Goal: Navigation & Orientation: Find specific page/section

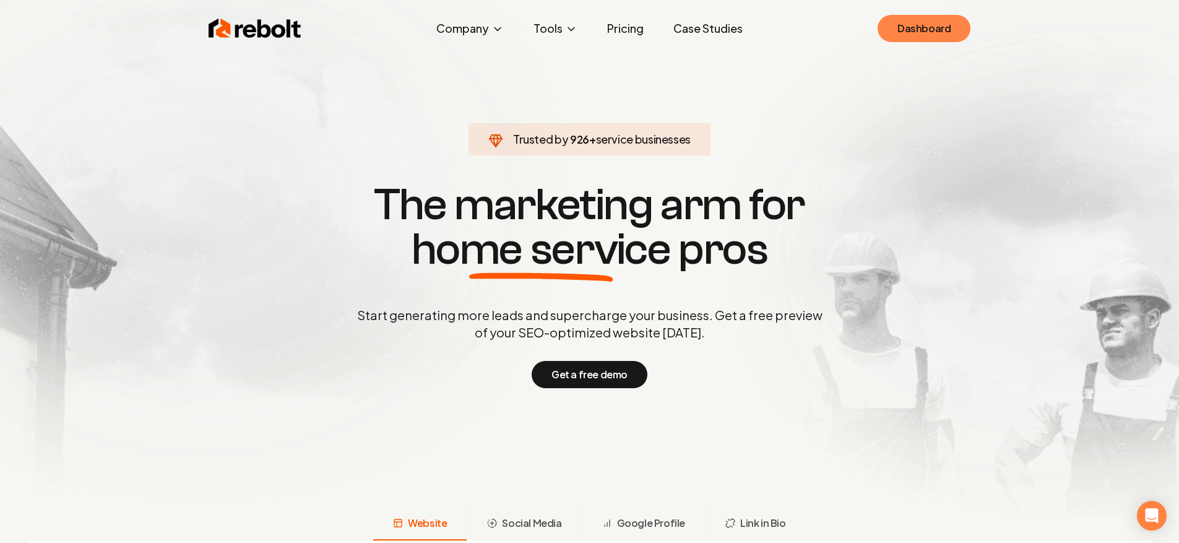
click at [894, 35] on link "Dashboard" at bounding box center [924, 28] width 93 height 27
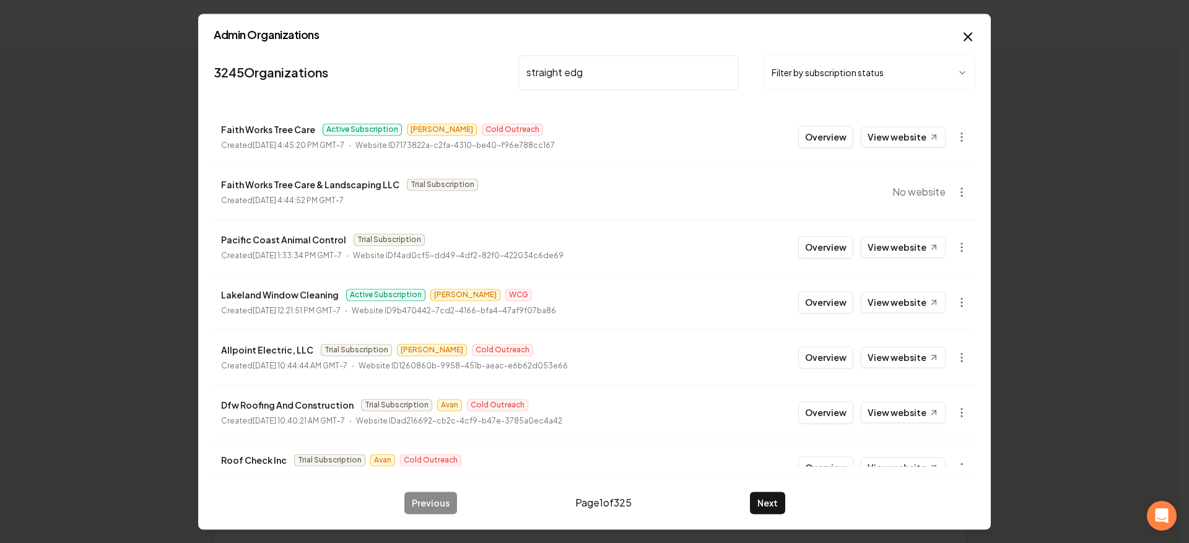
type input "straight edge"
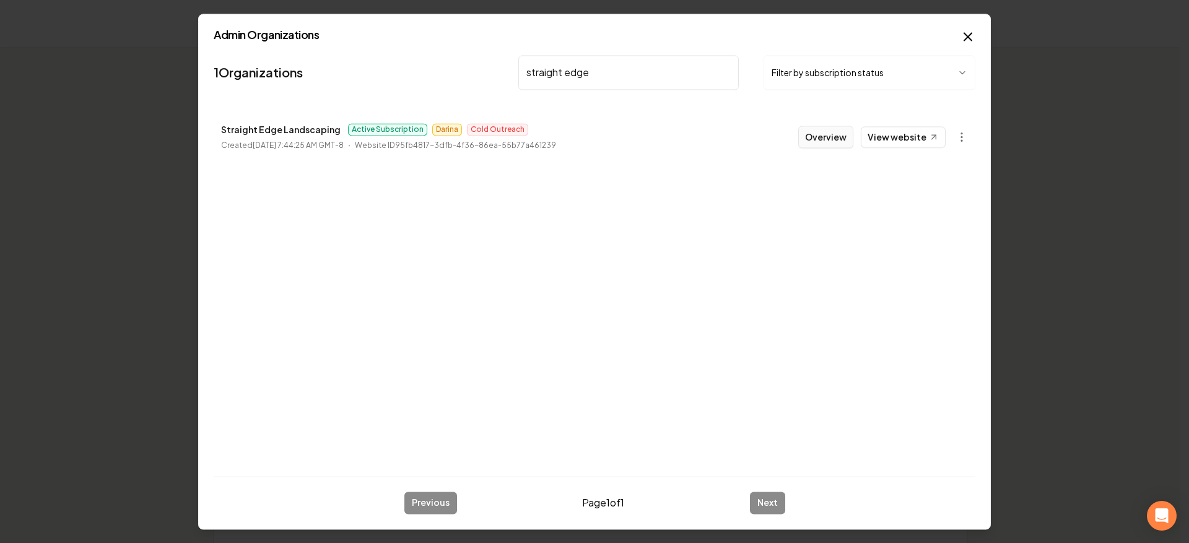
click at [830, 143] on button "Overview" at bounding box center [825, 137] width 55 height 22
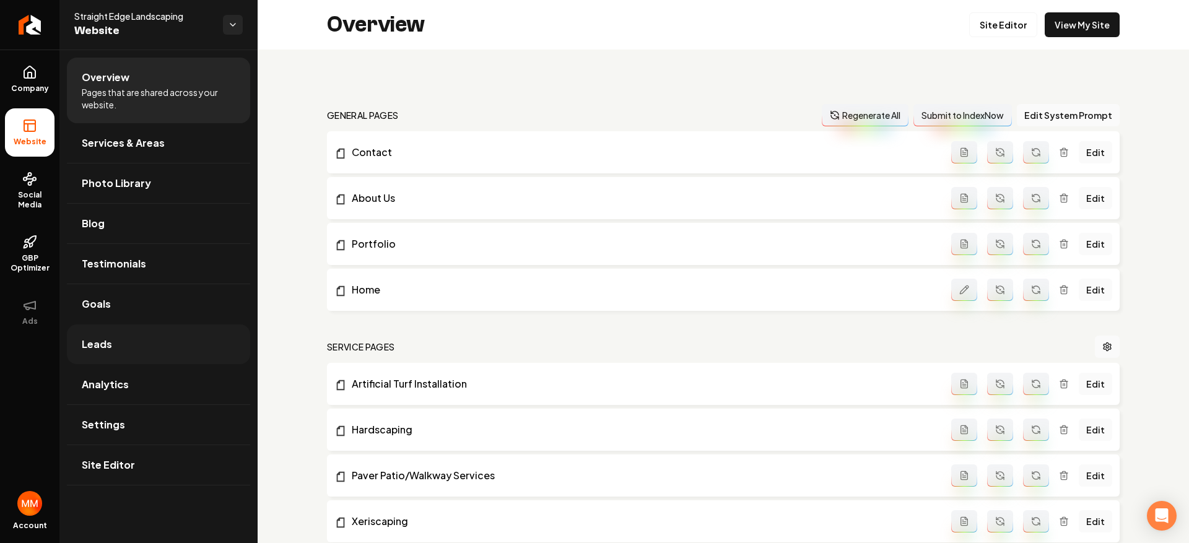
click at [145, 339] on link "Leads" at bounding box center [158, 344] width 183 height 40
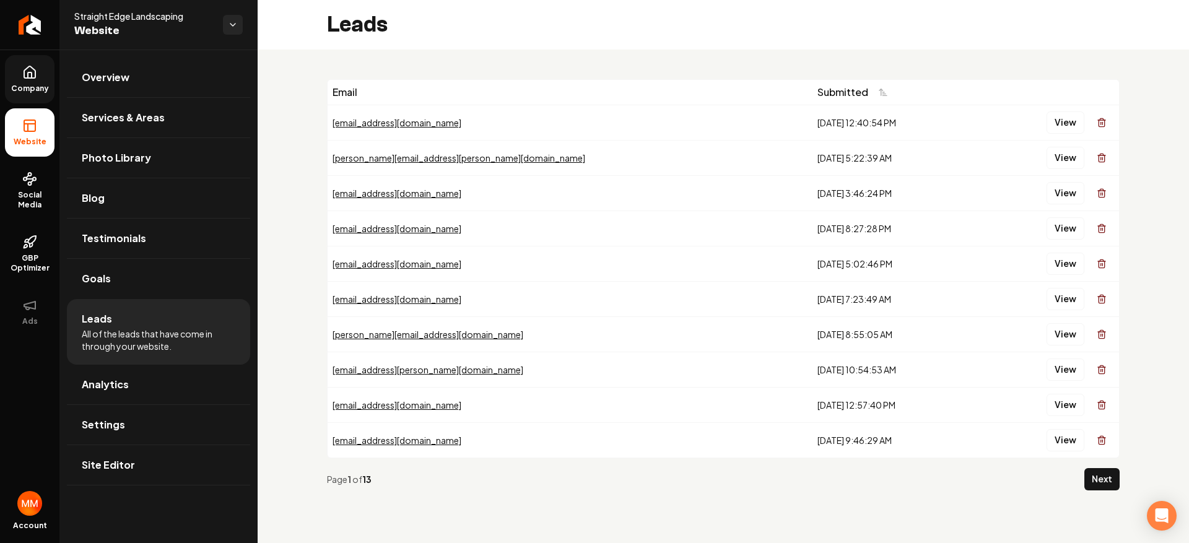
click at [46, 90] on span "Company" at bounding box center [30, 89] width 48 height 10
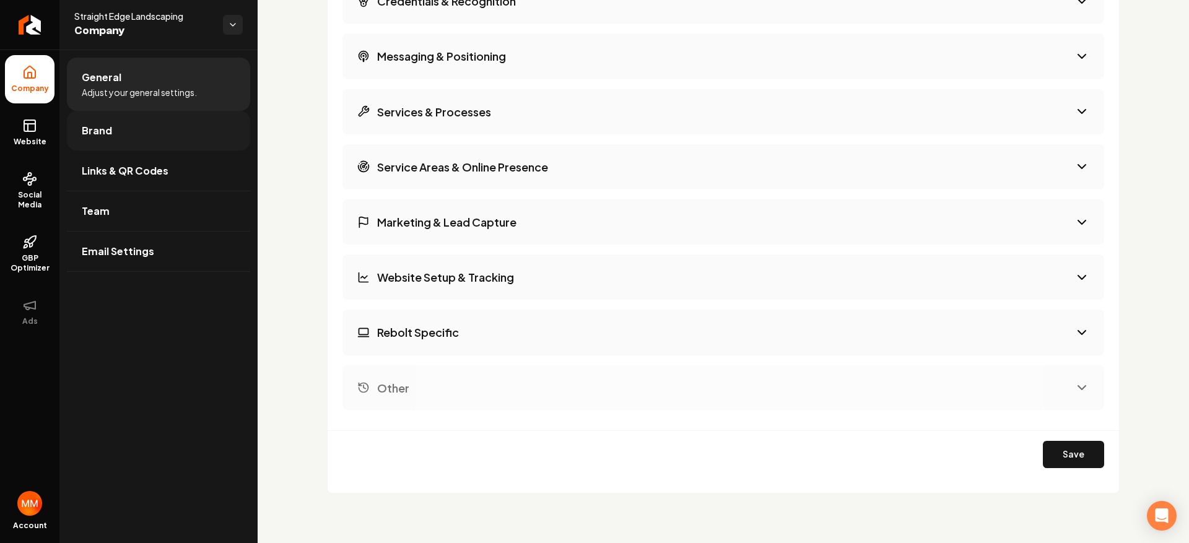
click at [172, 125] on link "Brand" at bounding box center [158, 131] width 183 height 40
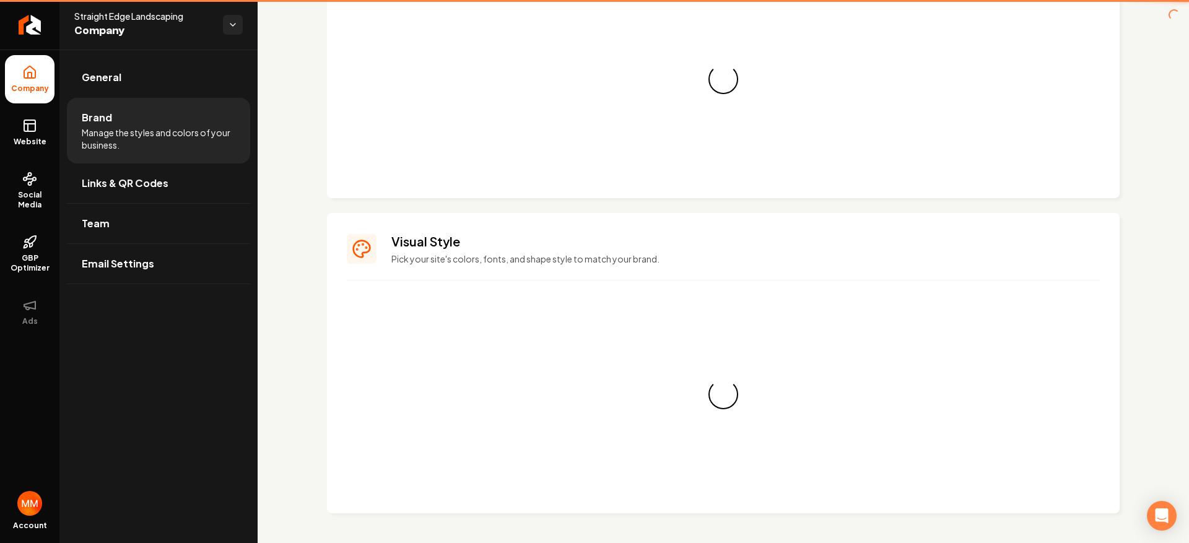
scroll to position [888, 0]
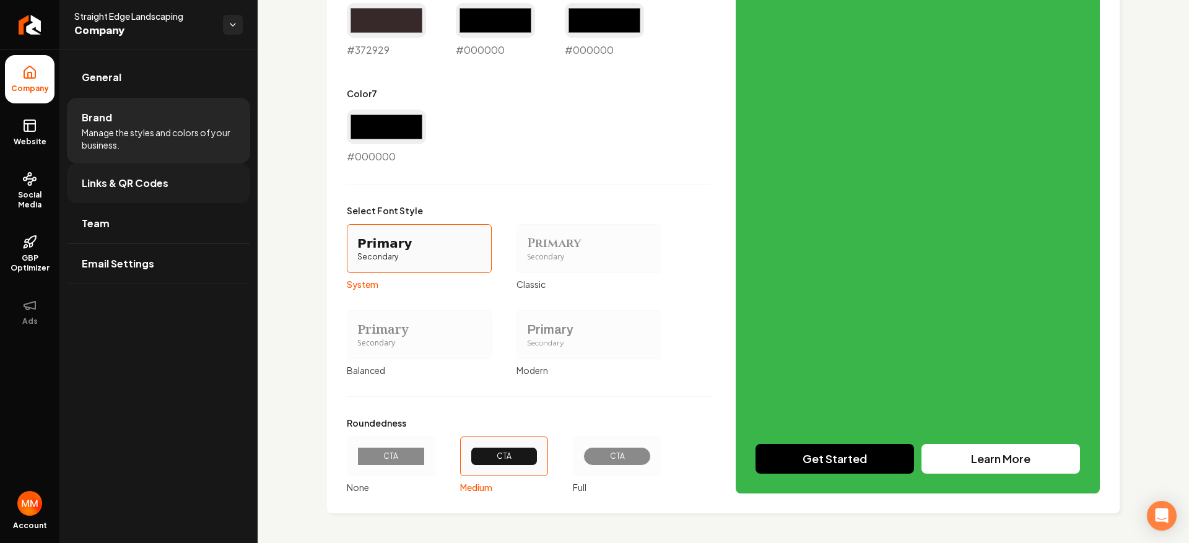
click at [129, 182] on span "Links & QR Codes" at bounding box center [125, 183] width 87 height 15
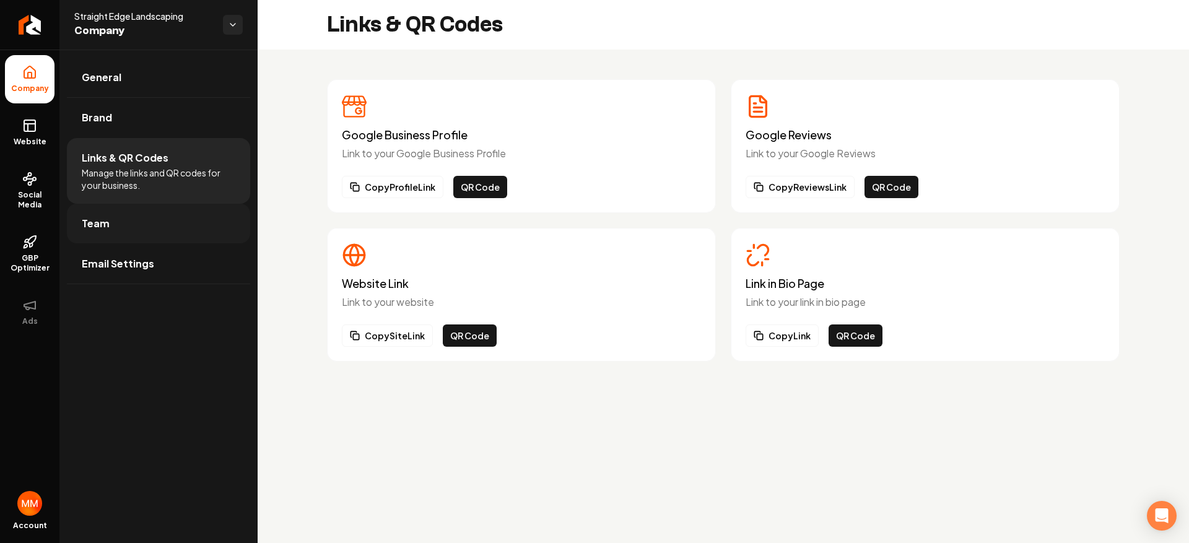
click at [129, 215] on link "Team" at bounding box center [158, 224] width 183 height 40
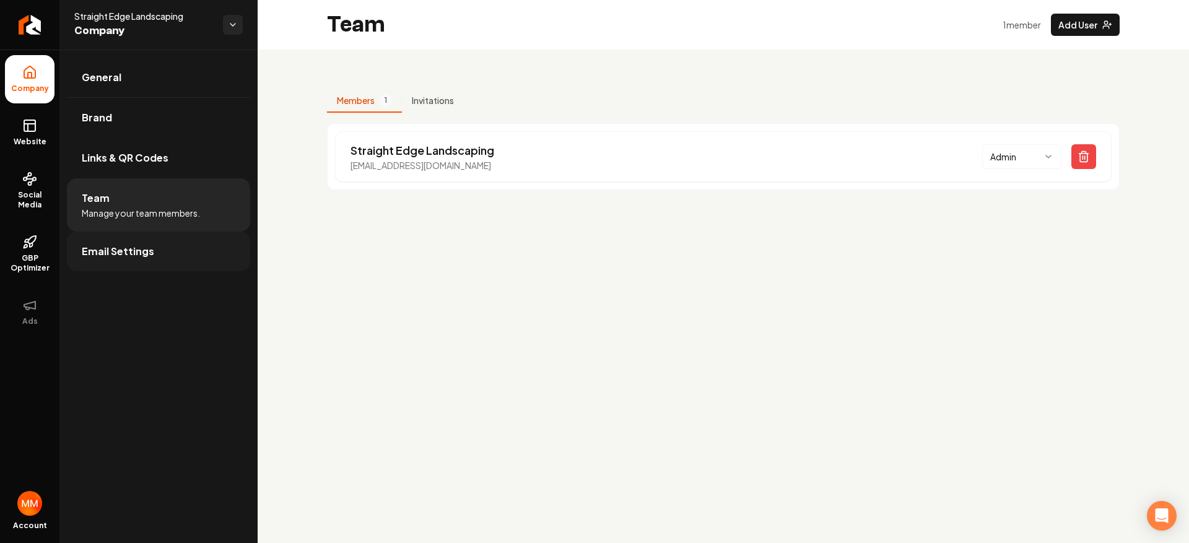
click at [131, 245] on span "Email Settings" at bounding box center [118, 251] width 72 height 15
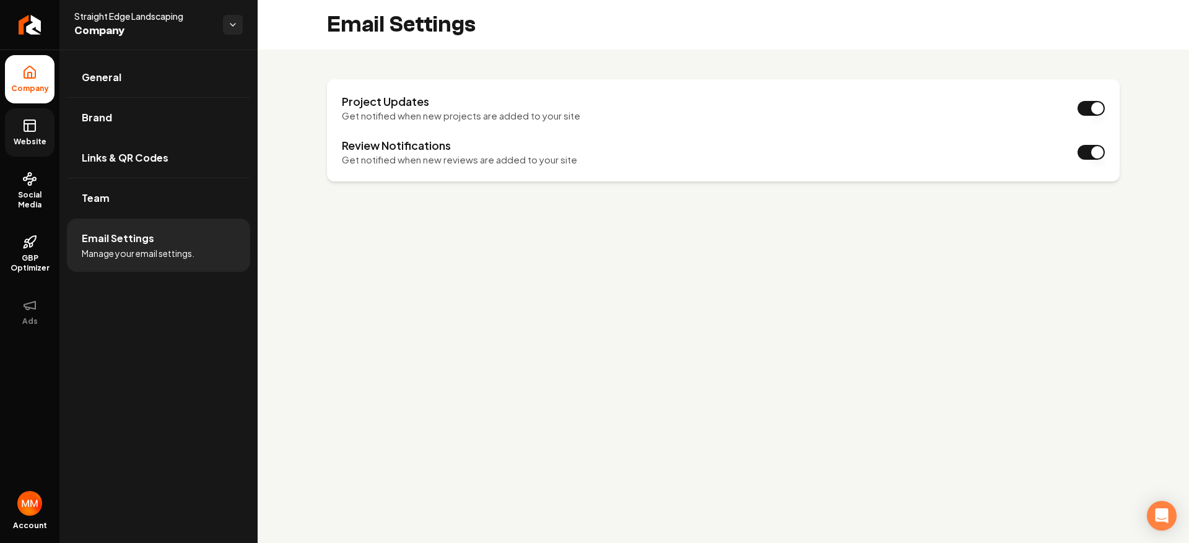
click at [40, 134] on link "Website" at bounding box center [30, 132] width 50 height 48
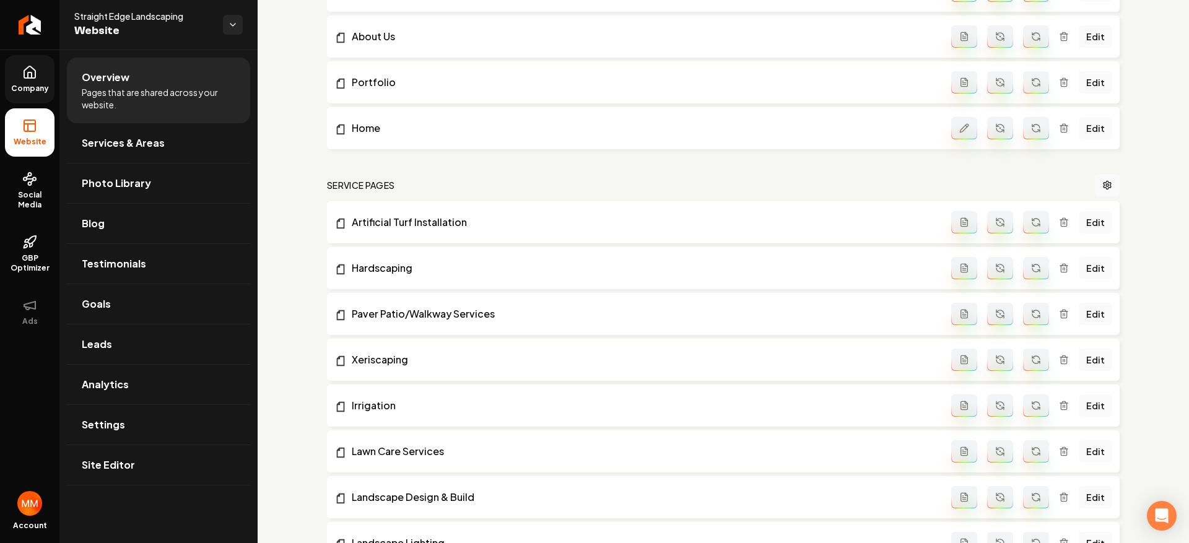
scroll to position [21, 0]
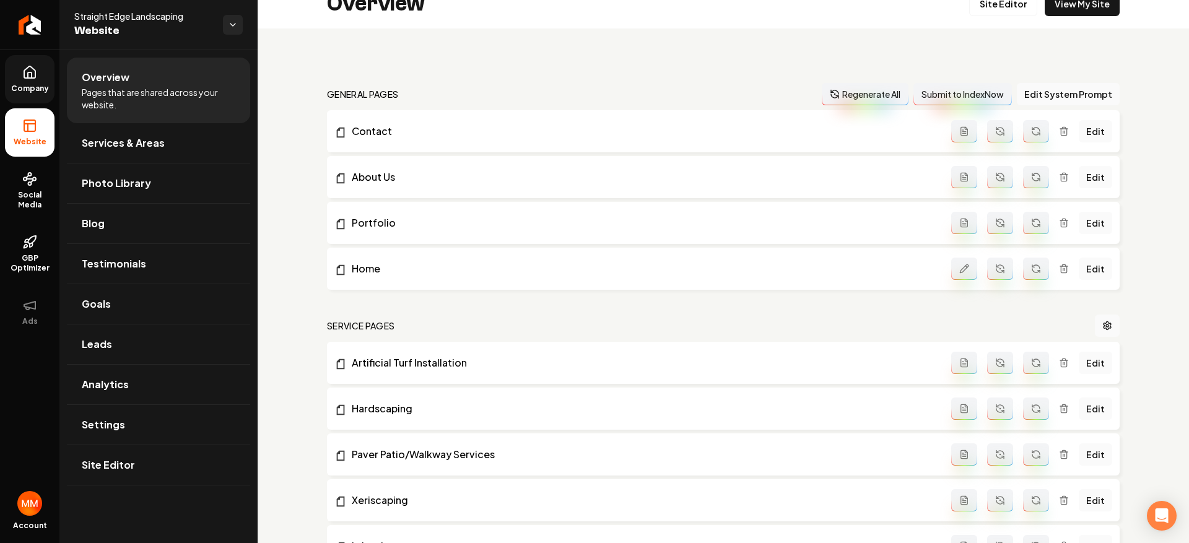
click at [29, 87] on span "Company" at bounding box center [30, 89] width 48 height 10
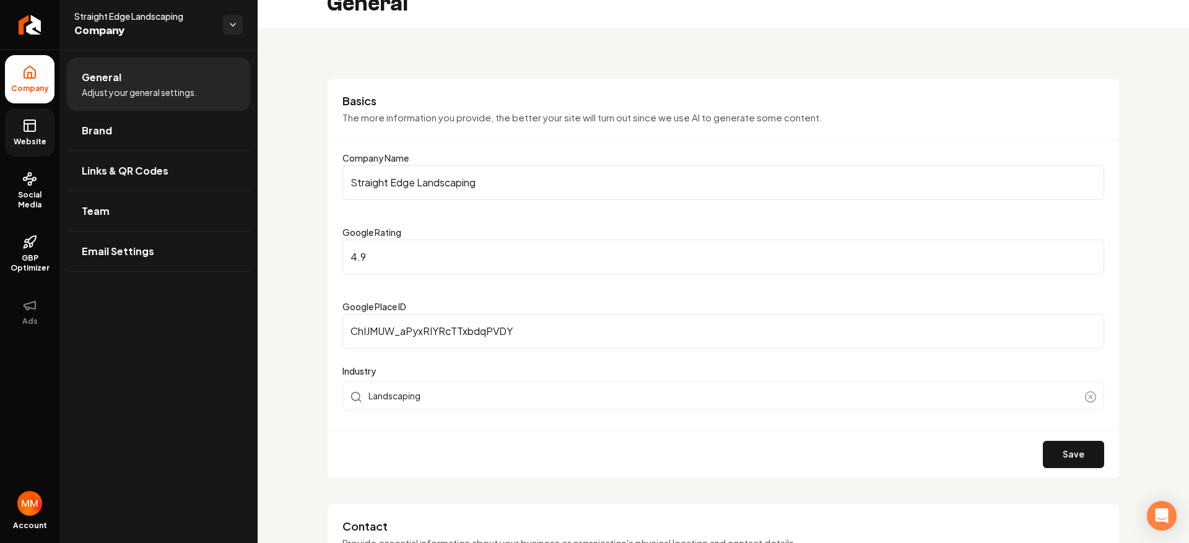
click at [38, 127] on link "Website" at bounding box center [30, 132] width 50 height 48
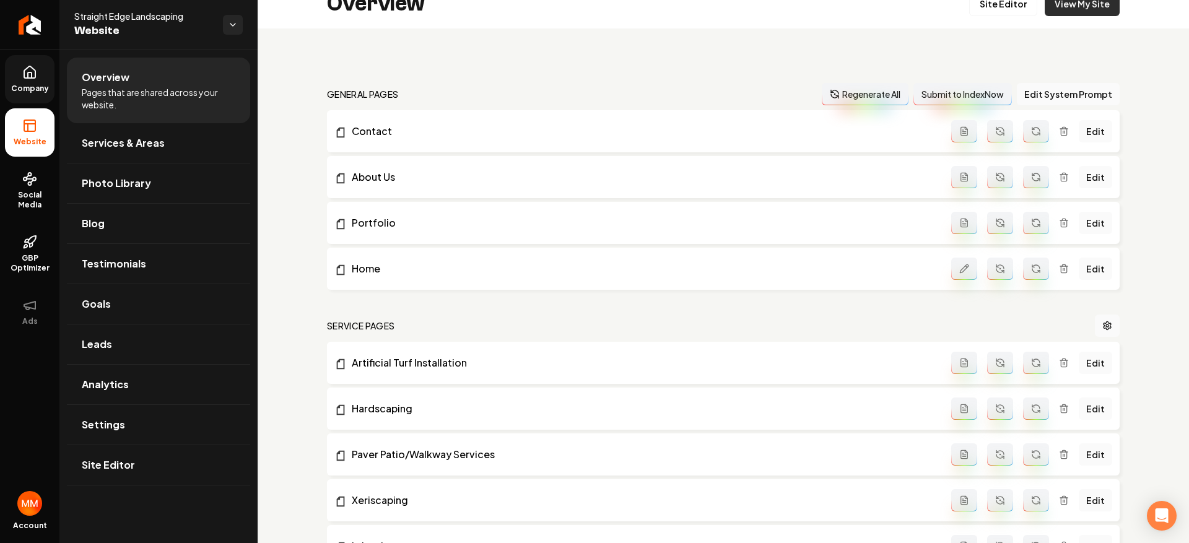
click at [1057, 4] on link "View My Site" at bounding box center [1081, 3] width 75 height 25
